Goal: Information Seeking & Learning: Learn about a topic

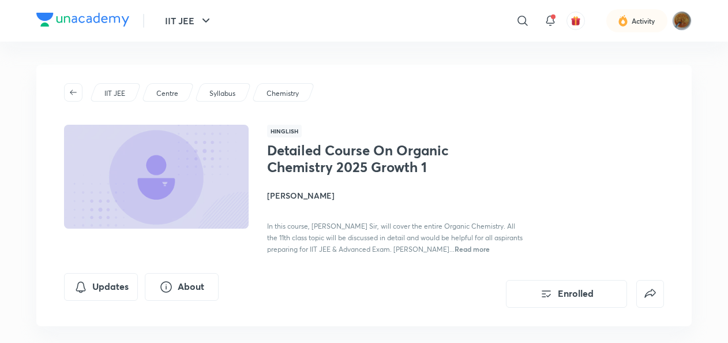
click at [119, 91] on p "IIT JEE" at bounding box center [114, 93] width 21 height 10
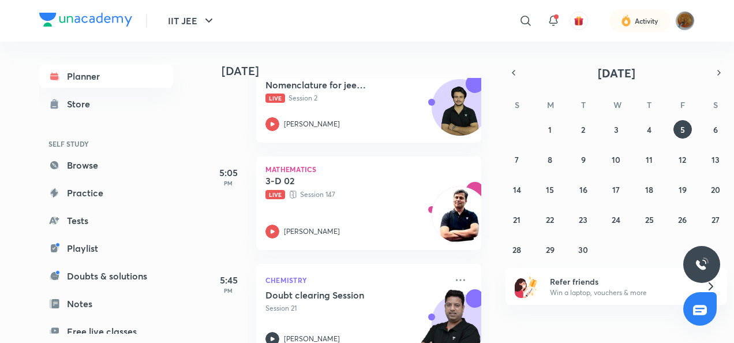
scroll to position [1455, 0]
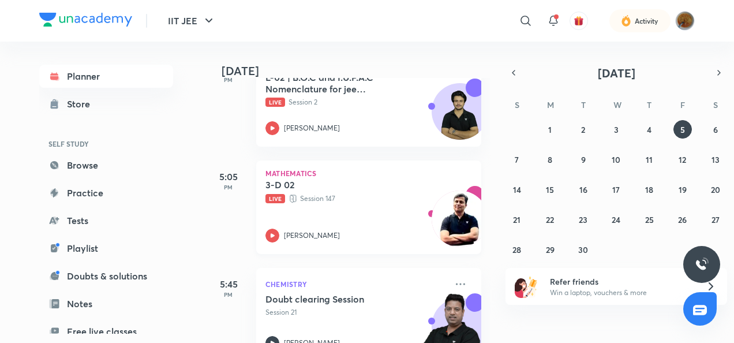
click at [274, 236] on icon at bounding box center [273, 235] width 4 height 4
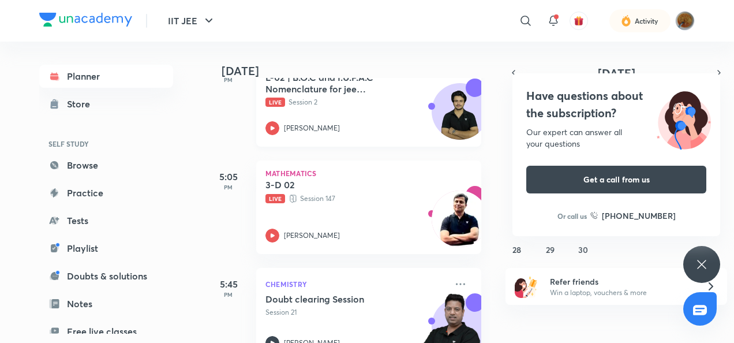
click at [316, 98] on p "Live Session 2" at bounding box center [355, 102] width 181 height 10
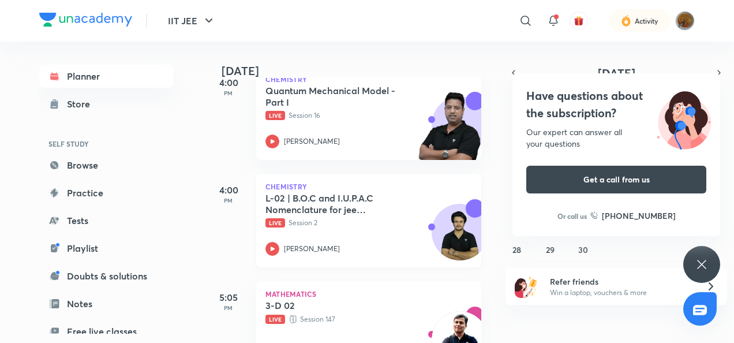
scroll to position [1331, 0]
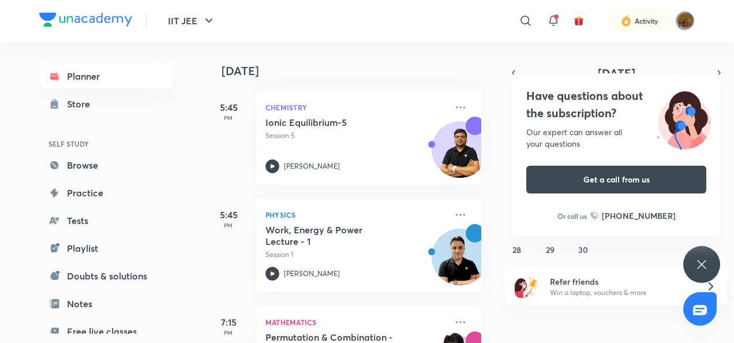
scroll to position [1740, 0]
click at [506, 189] on div "31 1 2 3 4 5 6 7 8 9 10 11 12 13 14 15 16 17 18 19 20 21 22 23 24 25 26 27 28 2…" at bounding box center [617, 189] width 222 height 138
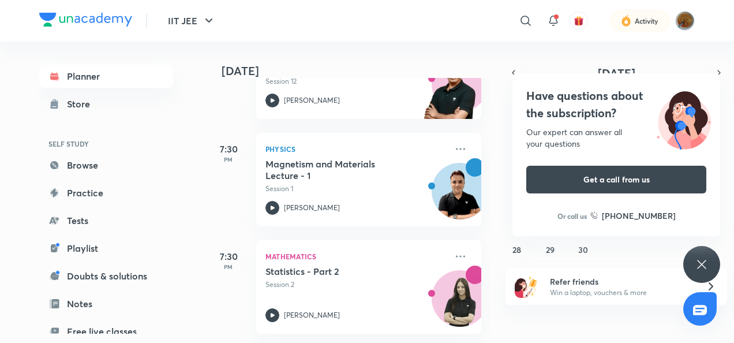
scroll to position [2028, 0]
click at [701, 256] on div "Have questions about the subscription? Our expert can answer all your questions…" at bounding box center [701, 264] width 37 height 37
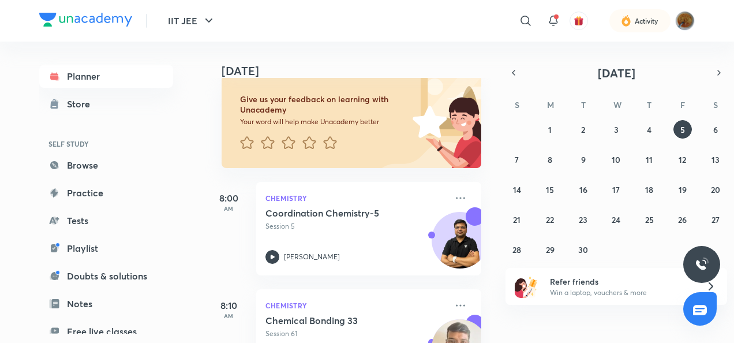
scroll to position [0, 0]
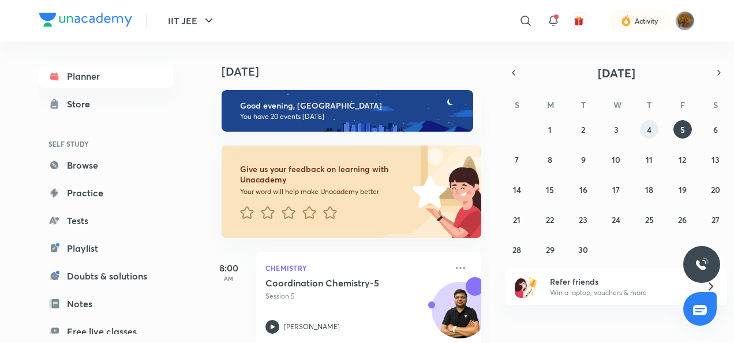
click at [642, 128] on button "4" at bounding box center [649, 129] width 18 height 18
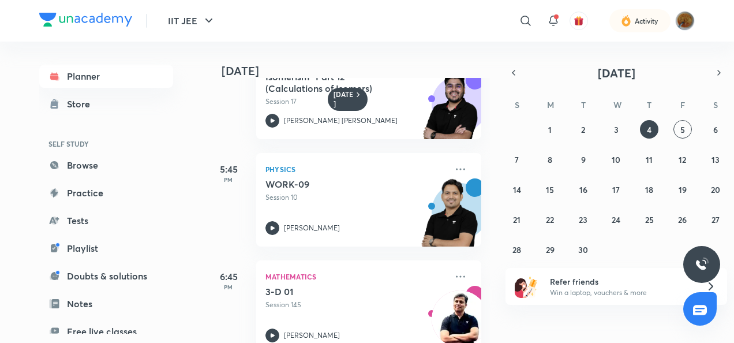
scroll to position [1624, 0]
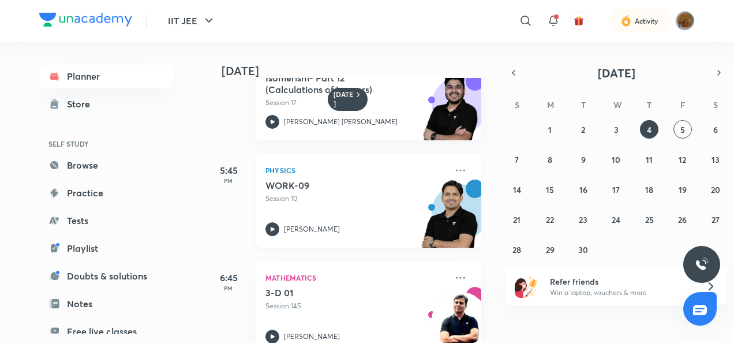
click at [271, 226] on icon at bounding box center [272, 229] width 14 height 14
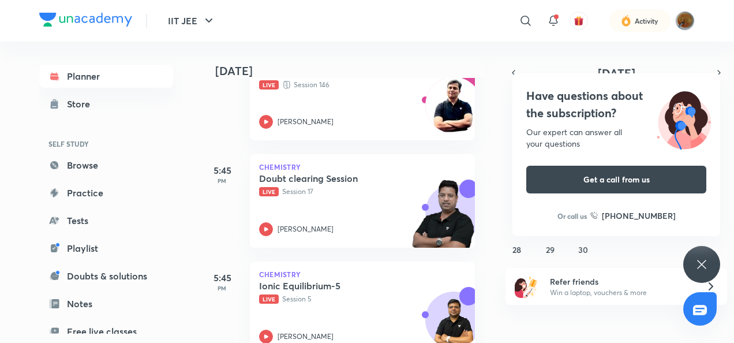
scroll to position [1473, 6]
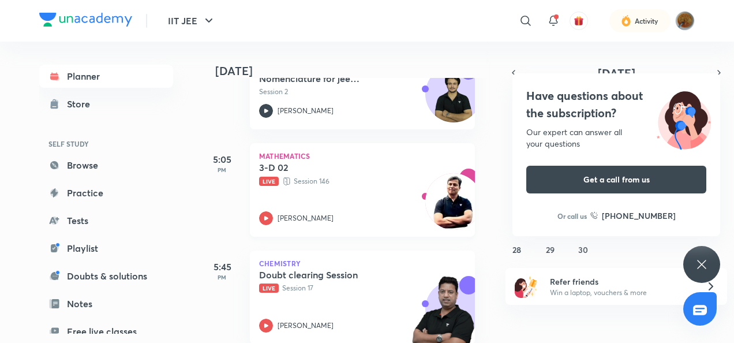
click at [269, 212] on icon at bounding box center [266, 218] width 14 height 14
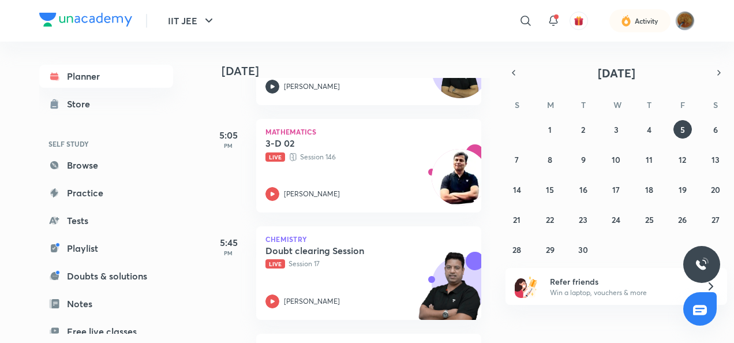
scroll to position [1497, 0]
click at [269, 185] on div "3-D 02 Live Session 146 Akash Ashish Gautama" at bounding box center [355, 168] width 181 height 63
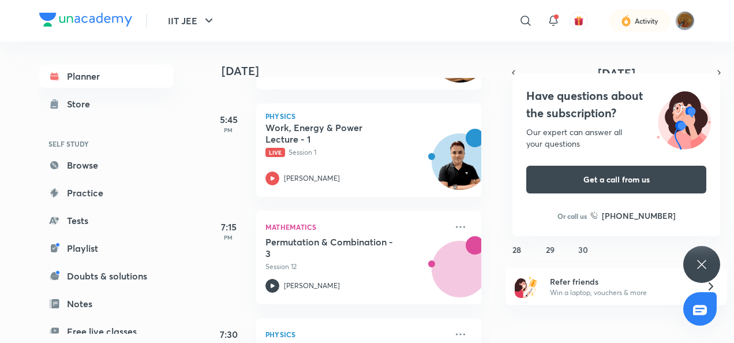
scroll to position [1835, 0]
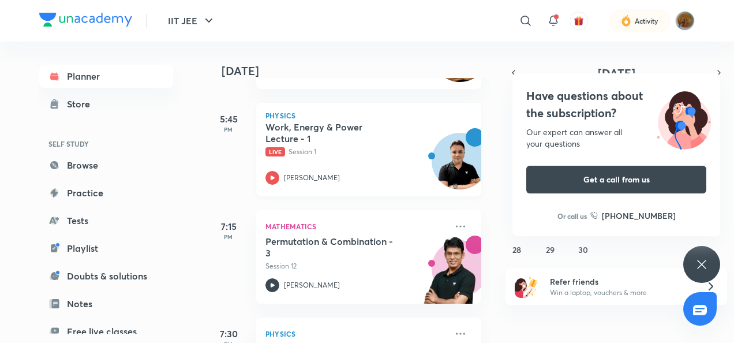
click at [267, 172] on div at bounding box center [272, 178] width 14 height 14
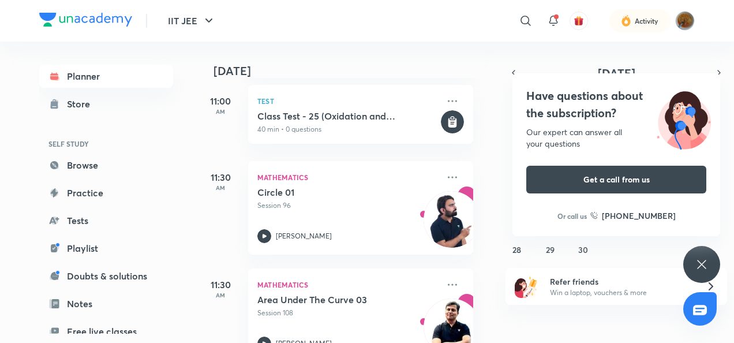
scroll to position [808, 8]
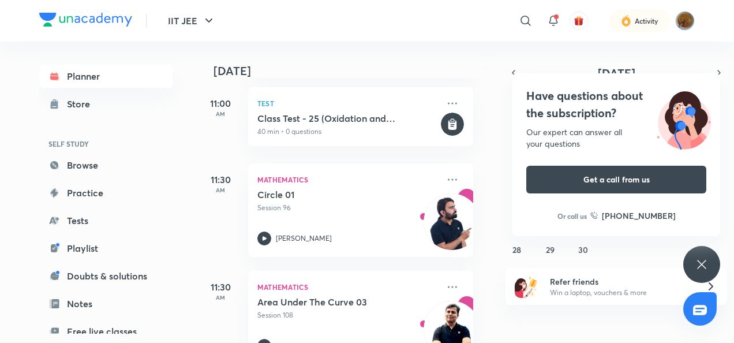
click at [694, 266] on div "Have questions about the subscription? Our expert can answer all your questions…" at bounding box center [701, 264] width 37 height 37
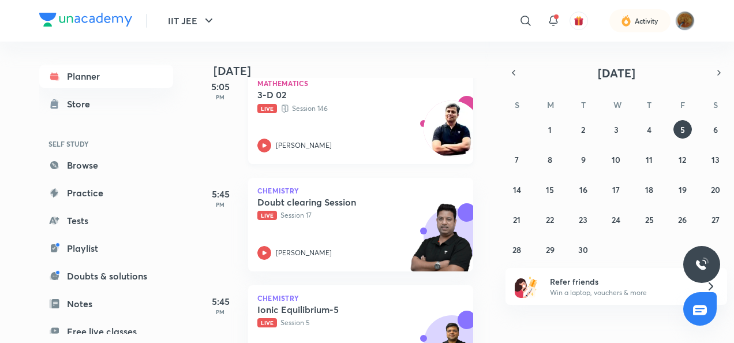
scroll to position [1548, 8]
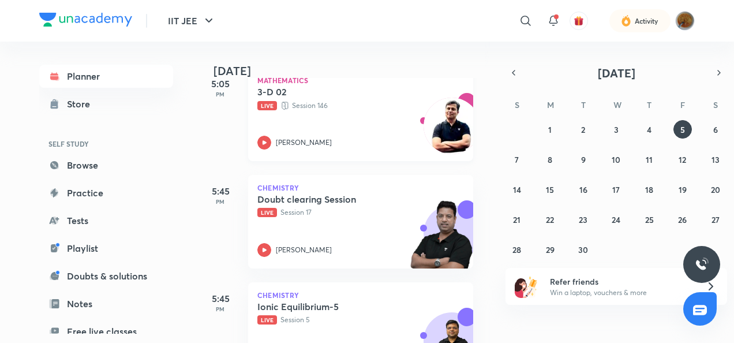
click at [314, 121] on div "3-D 02 Live Session 146 Akash Ashish Gautama" at bounding box center [347, 117] width 181 height 63
click at [686, 25] on img at bounding box center [685, 21] width 20 height 20
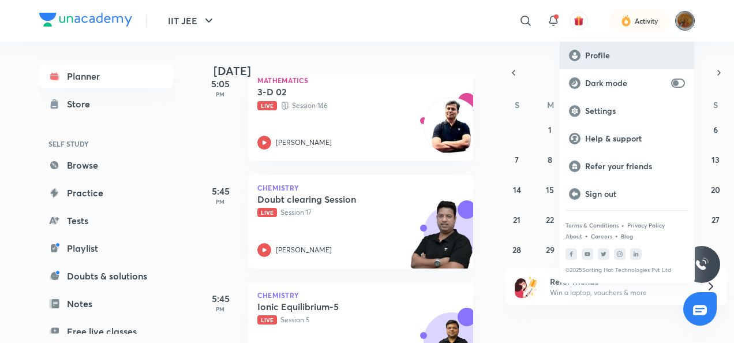
click at [637, 54] on p "Profile" at bounding box center [635, 55] width 100 height 10
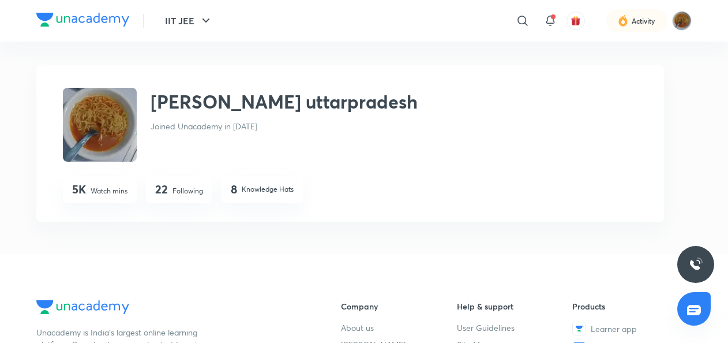
click at [115, 108] on img at bounding box center [100, 125] width 74 height 74
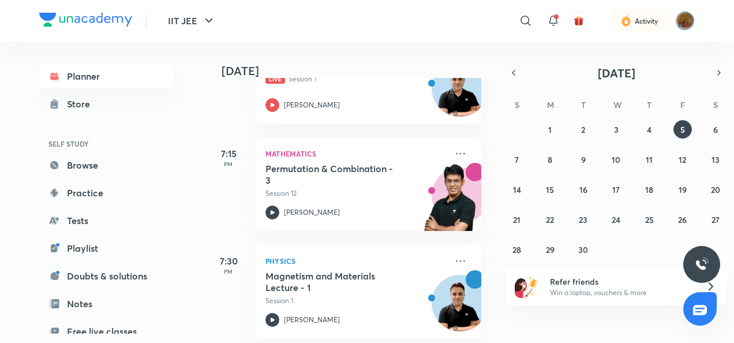
scroll to position [2028, 0]
